Goal: Navigation & Orientation: Go to known website

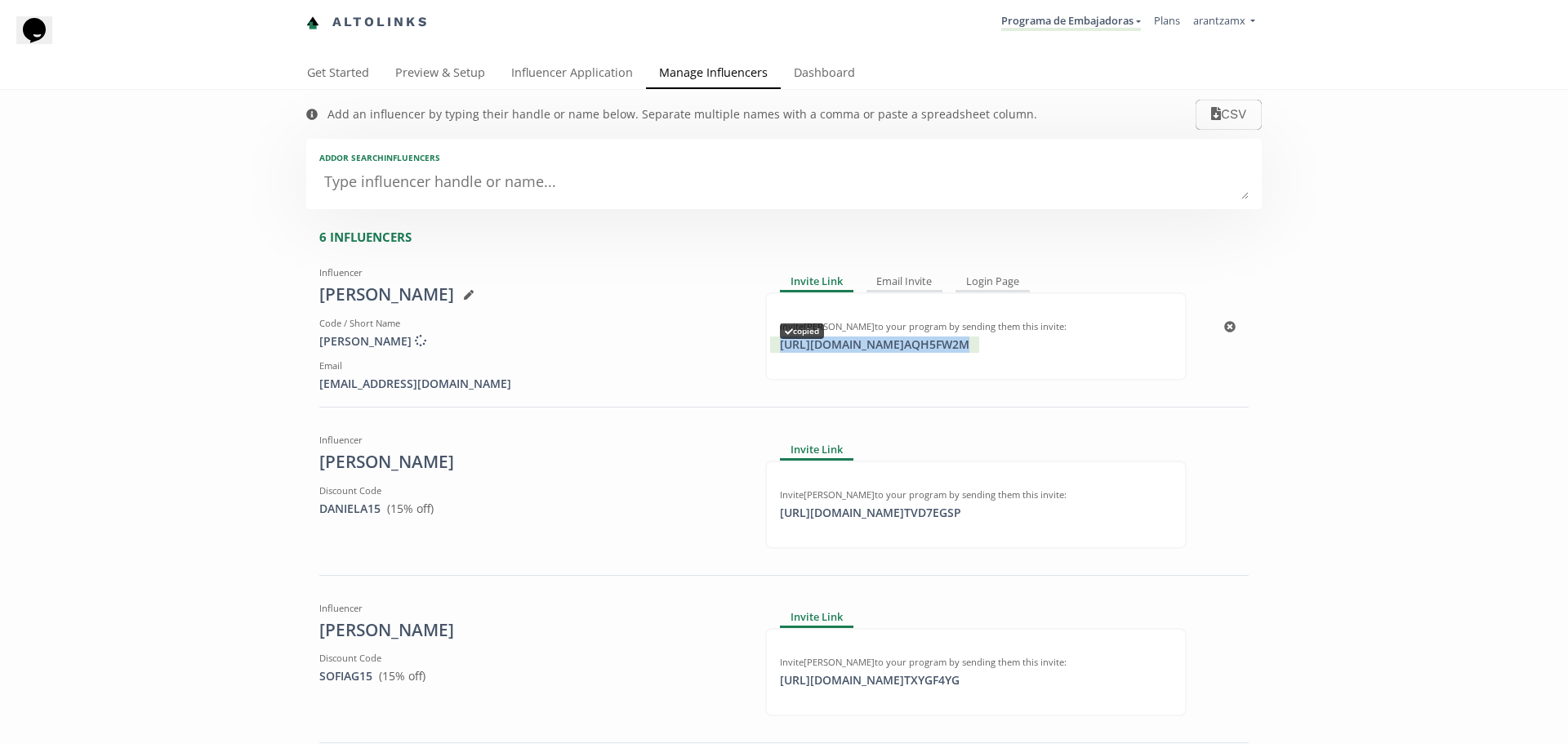
click at [887, 347] on div "https://app.altolinks.com/invite/ AQH5FW2M copied" at bounding box center [874, 344] width 209 height 17
copy div "https://app.altolinks.com/invite/ AQH5FW2M"
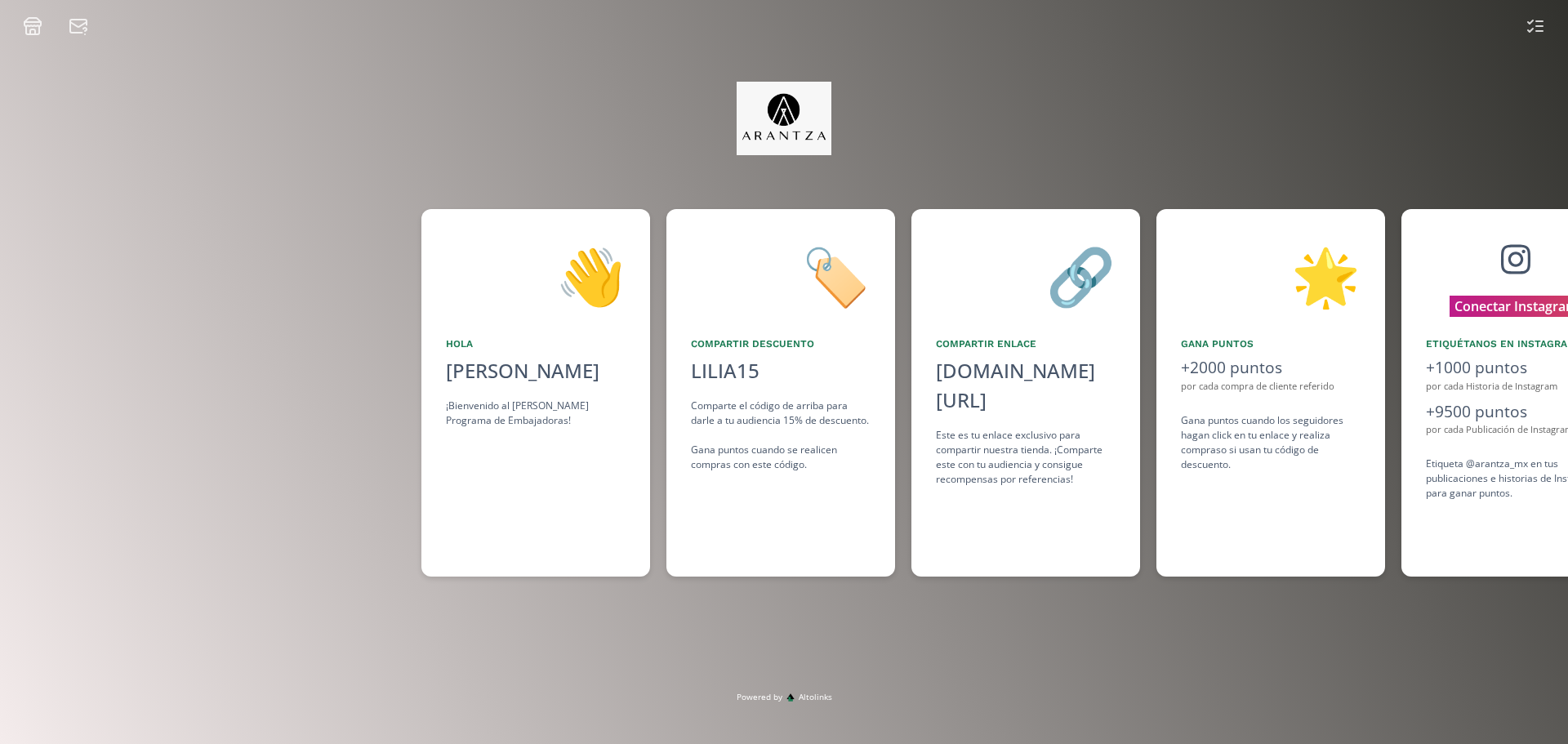
scroll to position [0, 245]
